Goal: Task Accomplishment & Management: Complete application form

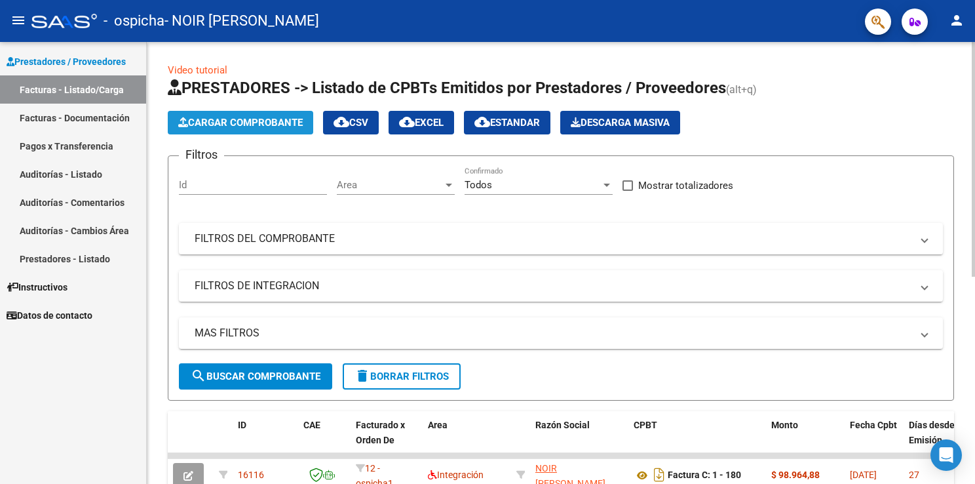
click at [250, 124] on span "Cargar Comprobante" at bounding box center [240, 123] width 125 height 12
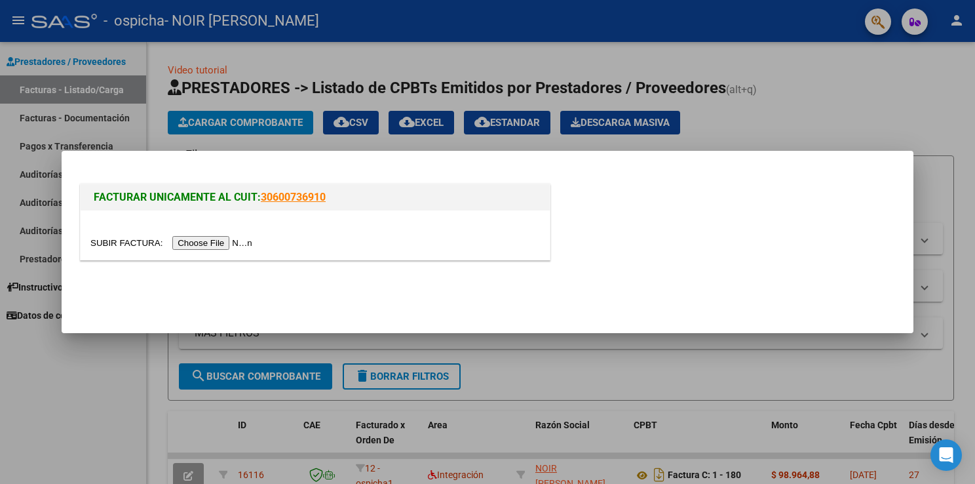
click at [210, 241] on input "file" at bounding box center [173, 243] width 166 height 14
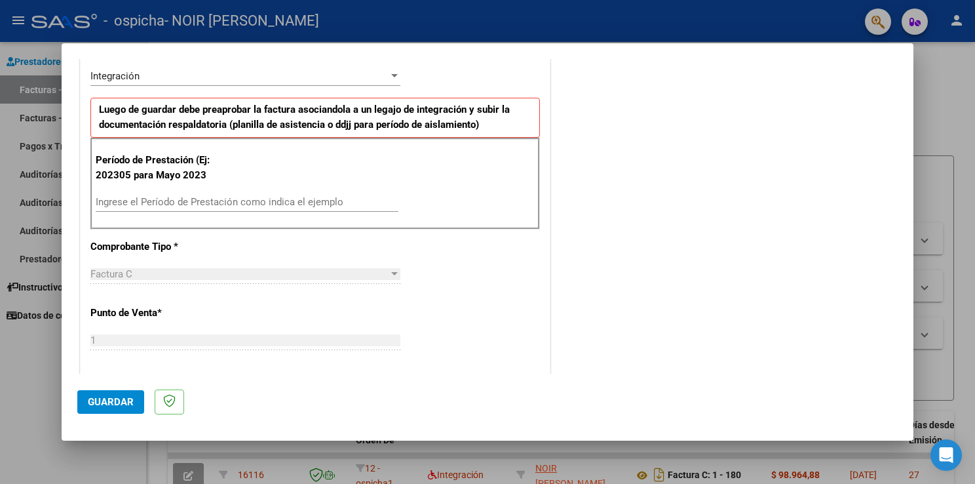
scroll to position [300, 0]
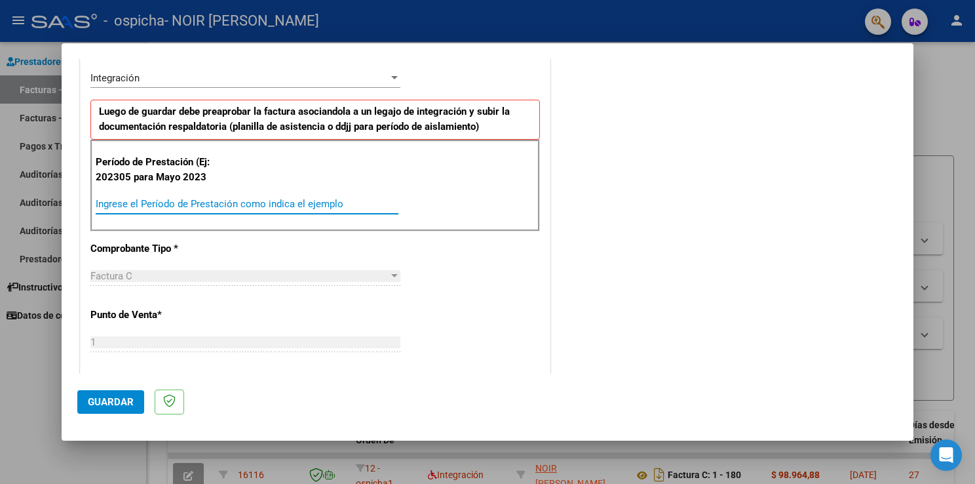
click at [142, 201] on input "Ingrese el Período de Prestación como indica el ejemplo" at bounding box center [247, 204] width 303 height 12
type input "202507"
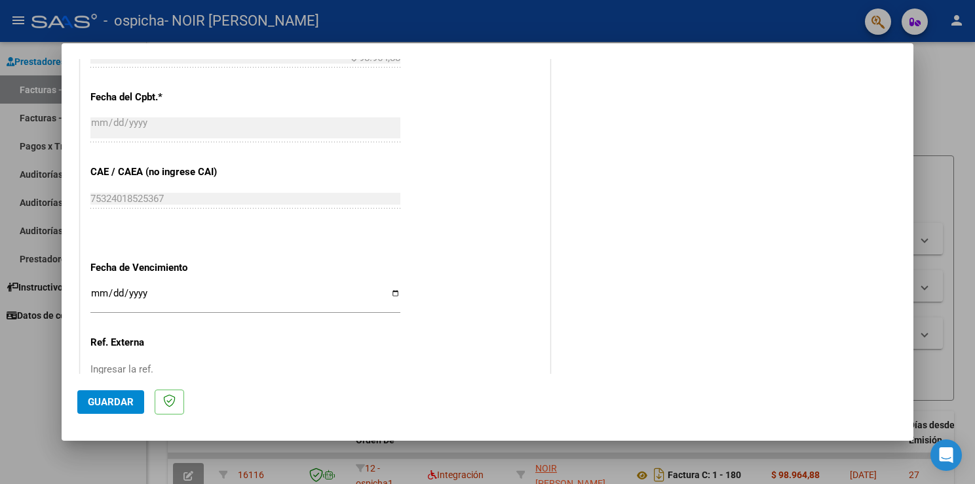
scroll to position [719, 0]
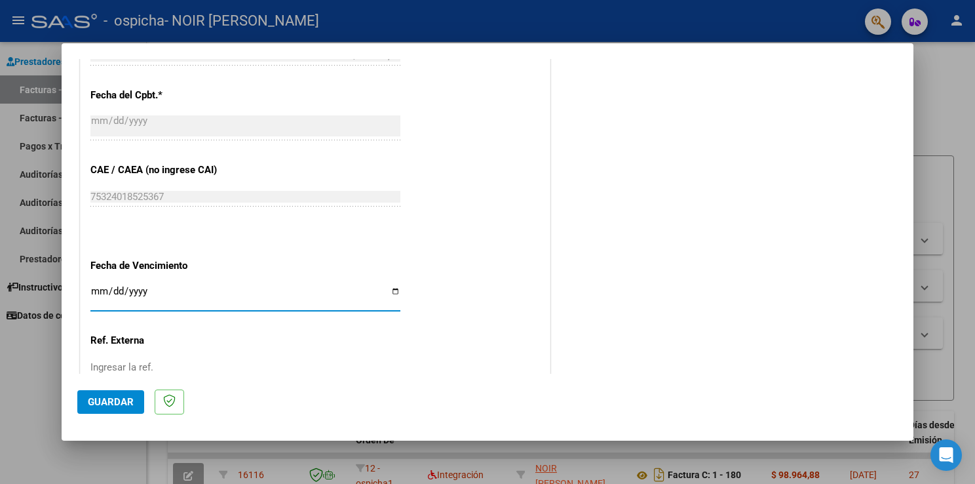
click at [101, 286] on input "Ingresar la fecha" at bounding box center [245, 296] width 310 height 21
type input "[DATE]"
click at [128, 395] on button "Guardar" at bounding box center [110, 402] width 67 height 24
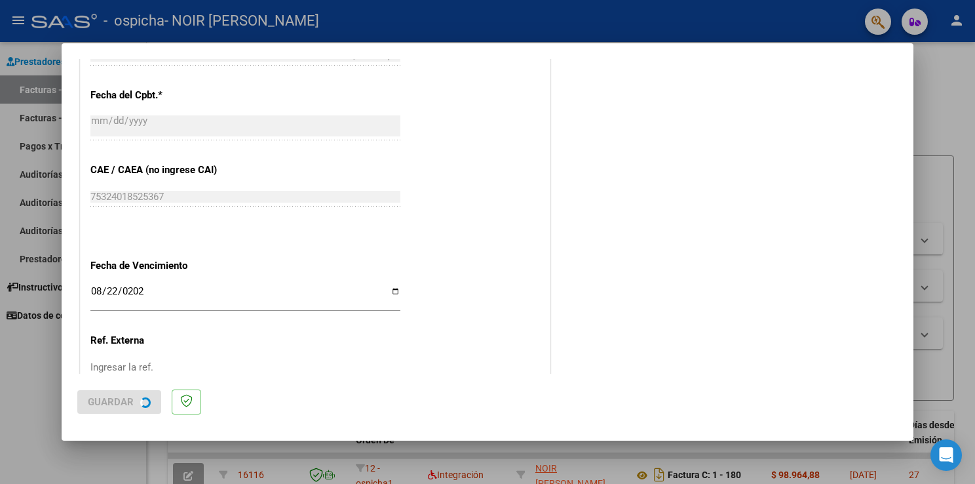
scroll to position [0, 0]
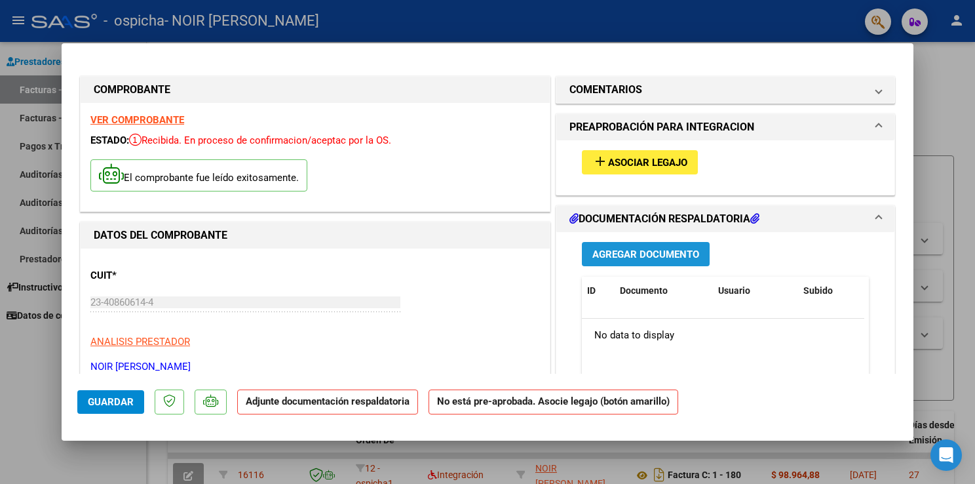
click at [615, 250] on span "Agregar Documento" at bounding box center [645, 254] width 107 height 12
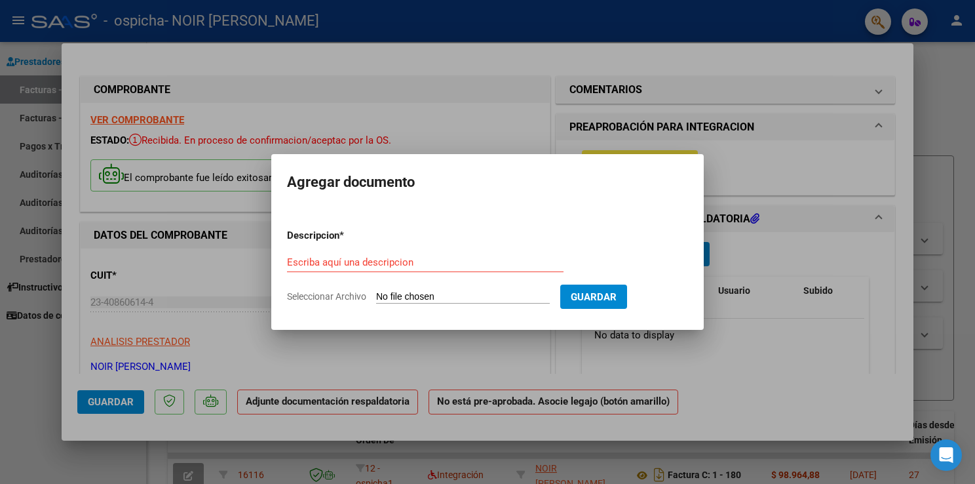
click at [458, 294] on input "Seleccionar Archivo" at bounding box center [463, 297] width 174 height 12
click at [452, 303] on input "Seleccionar Archivo" at bounding box center [463, 297] width 174 height 12
type input "C:\fakepath\[DATE] ASISTENCIA.pdf"
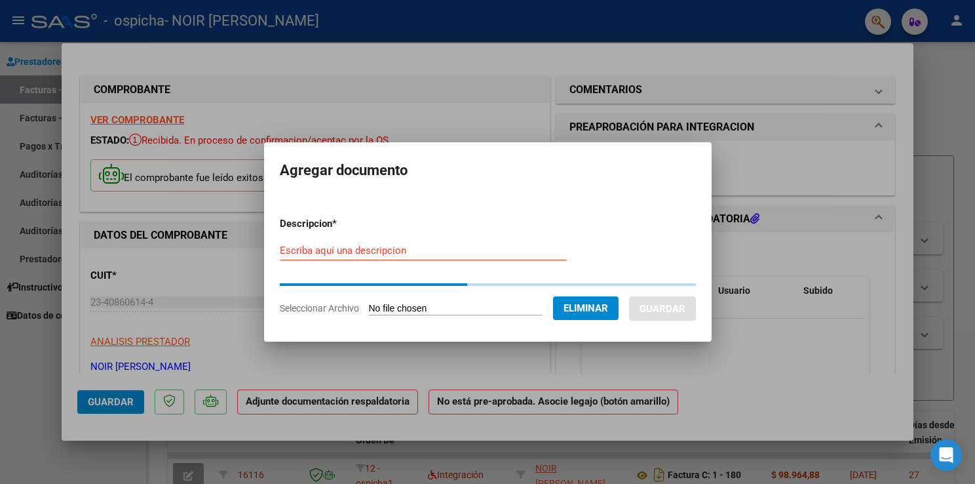
click at [435, 250] on input "Escriba aquí una descripcion" at bounding box center [423, 250] width 287 height 12
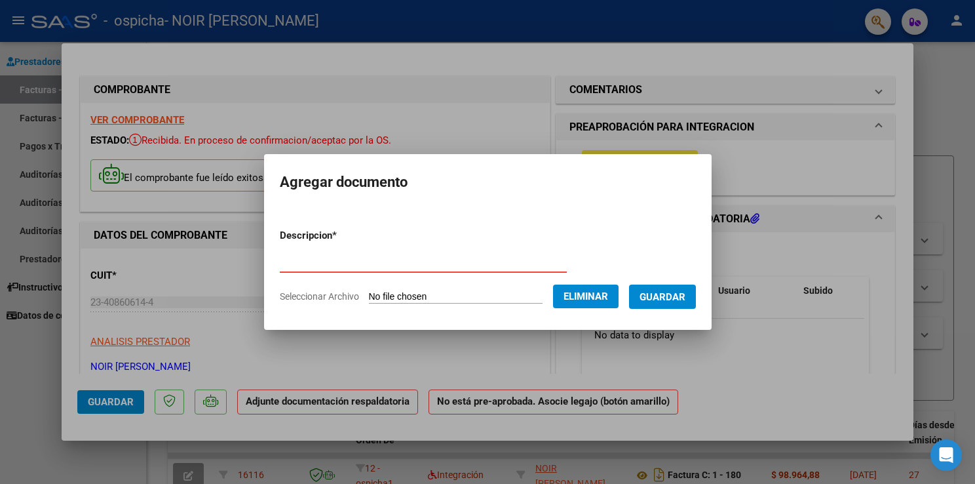
type input "planilla de asistencia"
click at [678, 290] on span "Guardar" at bounding box center [663, 296] width 46 height 12
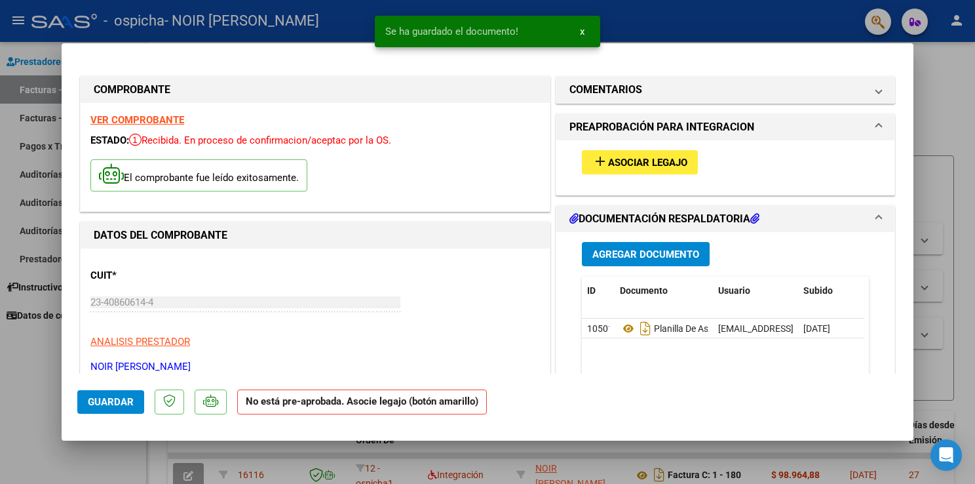
click at [407, 399] on strong "No está pre-aprobada. Asocie legajo (botón amarillo)" at bounding box center [362, 402] width 250 height 26
click at [655, 159] on span "Asociar Legajo" at bounding box center [647, 163] width 79 height 12
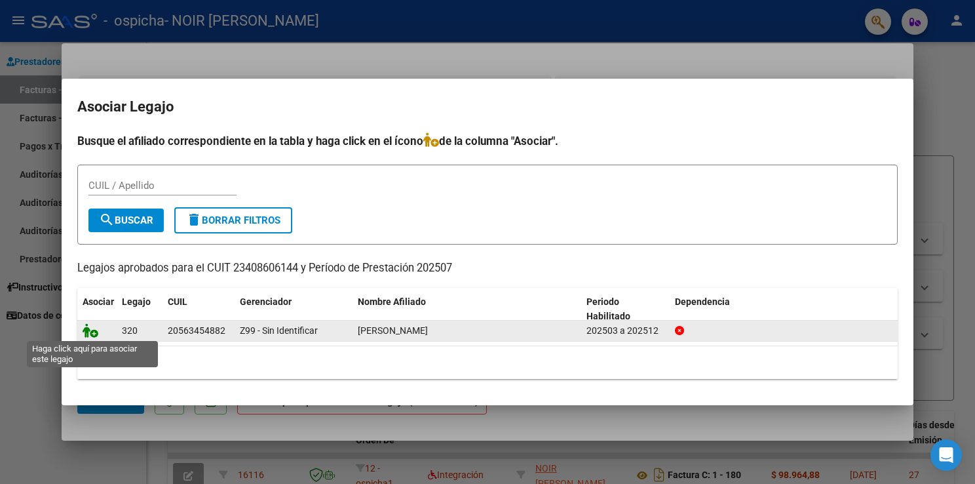
click at [94, 332] on icon at bounding box center [91, 330] width 16 height 14
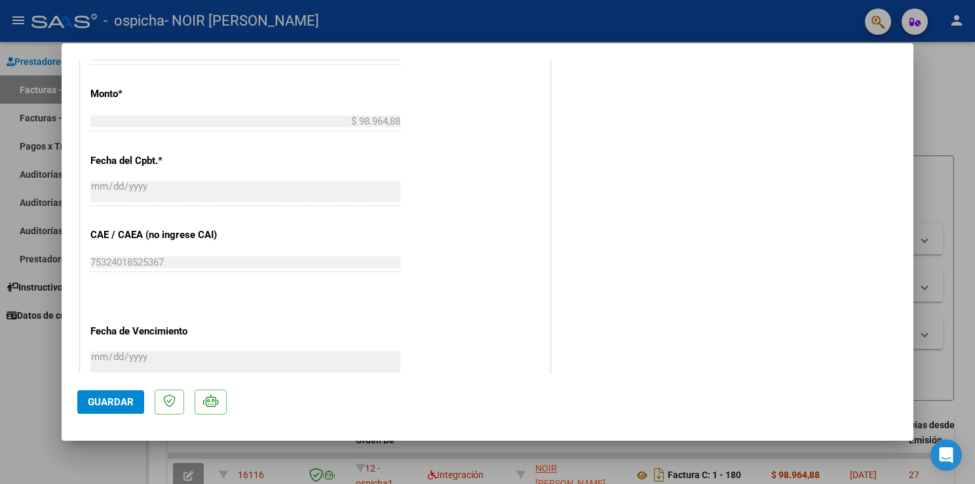
scroll to position [857, 0]
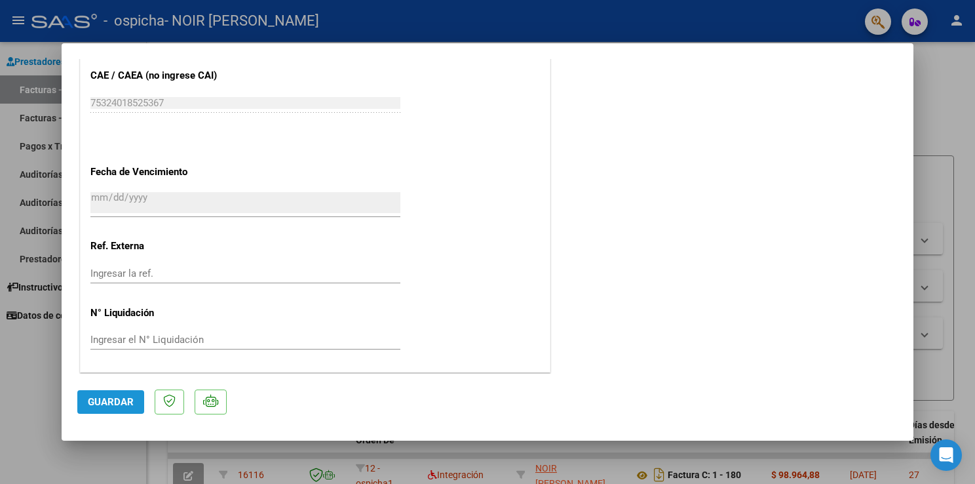
click at [111, 397] on span "Guardar" at bounding box center [111, 402] width 46 height 12
